Goal: Information Seeking & Learning: Learn about a topic

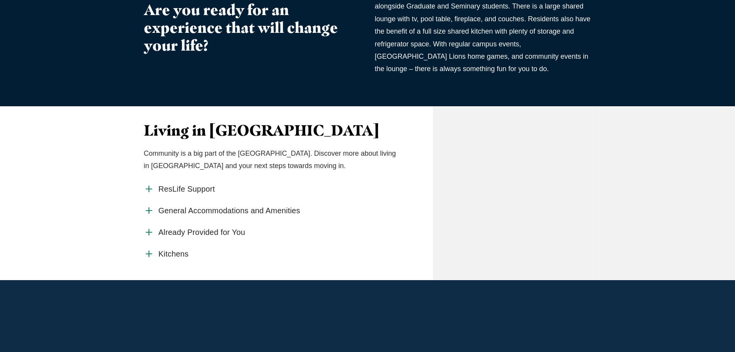
scroll to position [309, 0]
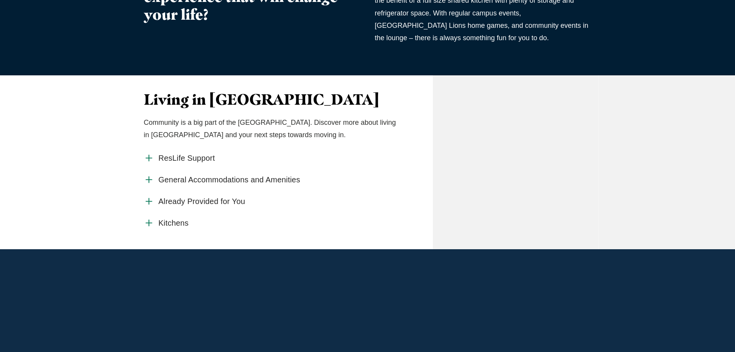
click at [154, 190] on label "General Accommodations and Amenities" at bounding box center [271, 180] width 255 height 22
click at [0, 0] on input "General Accommodations and Amenities" at bounding box center [0, 0] width 0 height 0
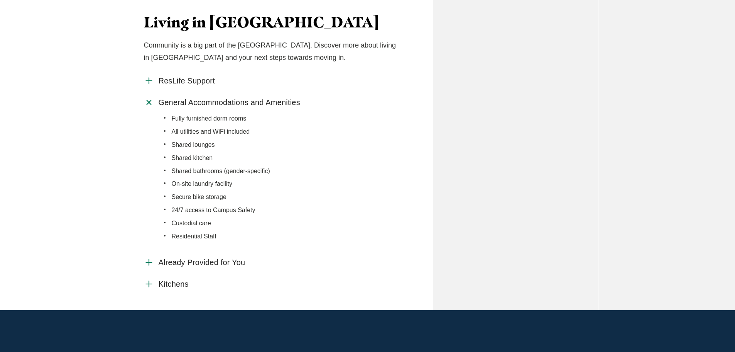
scroll to position [425, 0]
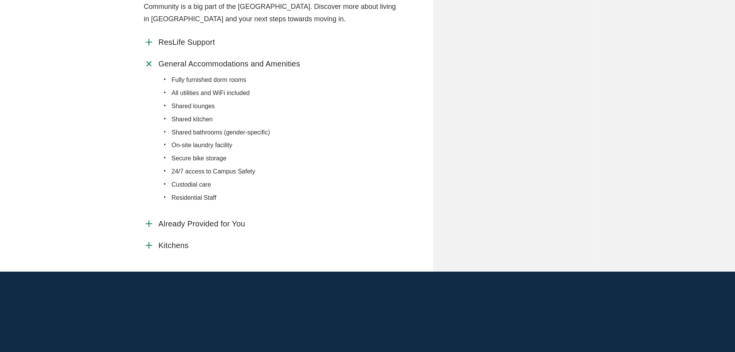
click at [155, 234] on label "Already Provided for You" at bounding box center [271, 224] width 255 height 22
click at [0, 0] on input "Already Provided for You" at bounding box center [0, 0] width 0 height 0
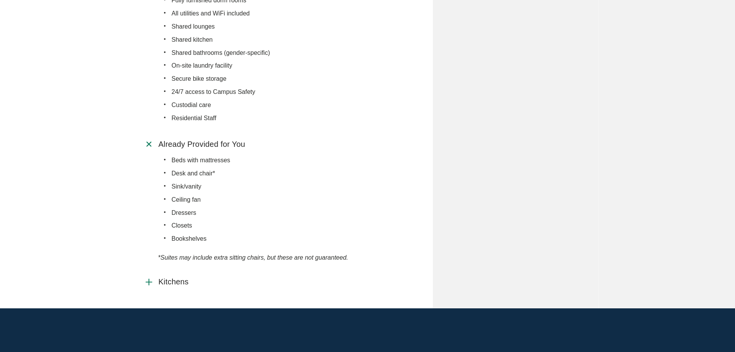
scroll to position [540, 0]
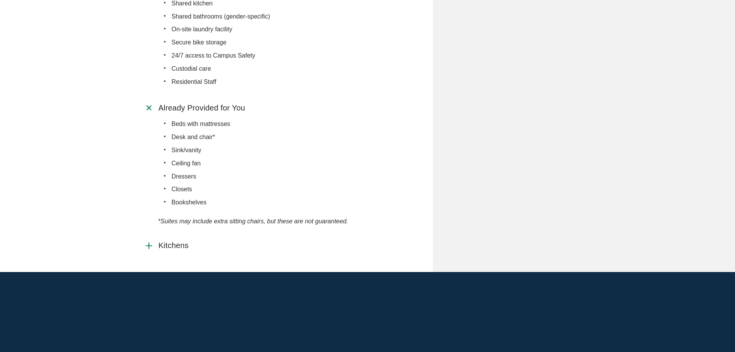
click at [162, 250] on span "Kitchens" at bounding box center [174, 245] width 30 height 10
click at [0, 0] on input "Kitchens" at bounding box center [0, 0] width 0 height 0
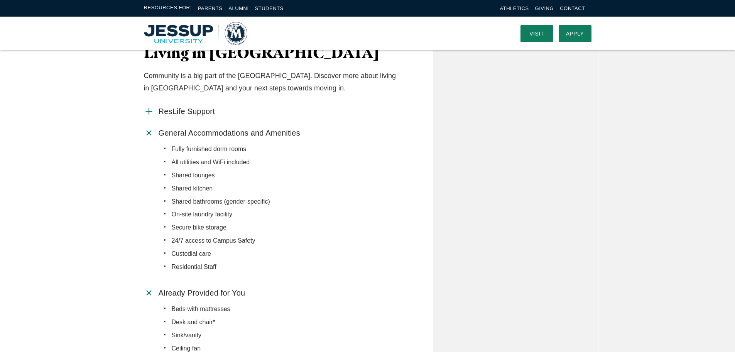
scroll to position [347, 0]
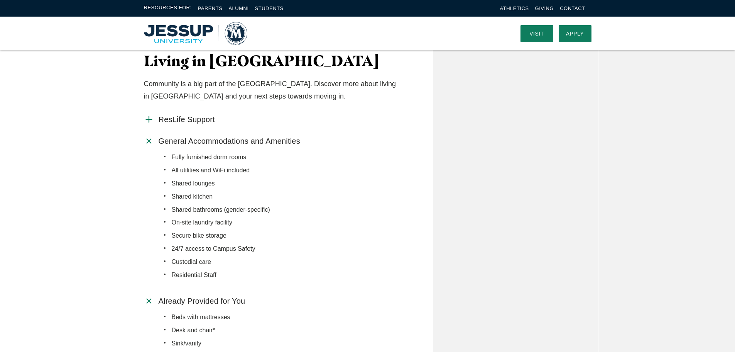
click at [172, 124] on span "ResLife Support" at bounding box center [187, 120] width 56 height 10
click at [0, 0] on input "ResLife Support" at bounding box center [0, 0] width 0 height 0
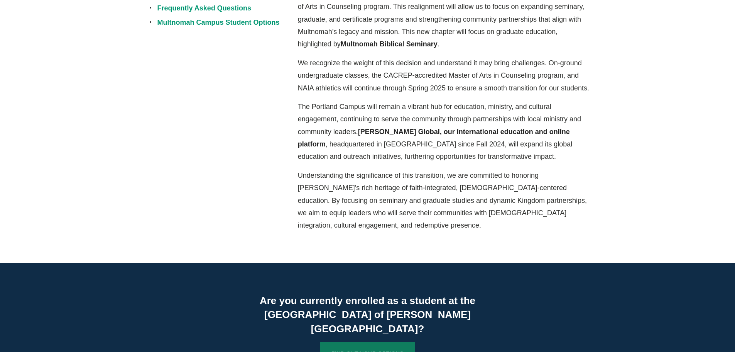
scroll to position [309, 0]
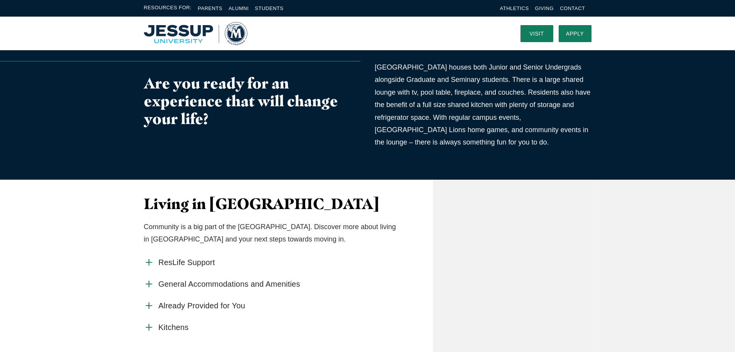
scroll to position [193, 0]
